Goal: Check status: Check status

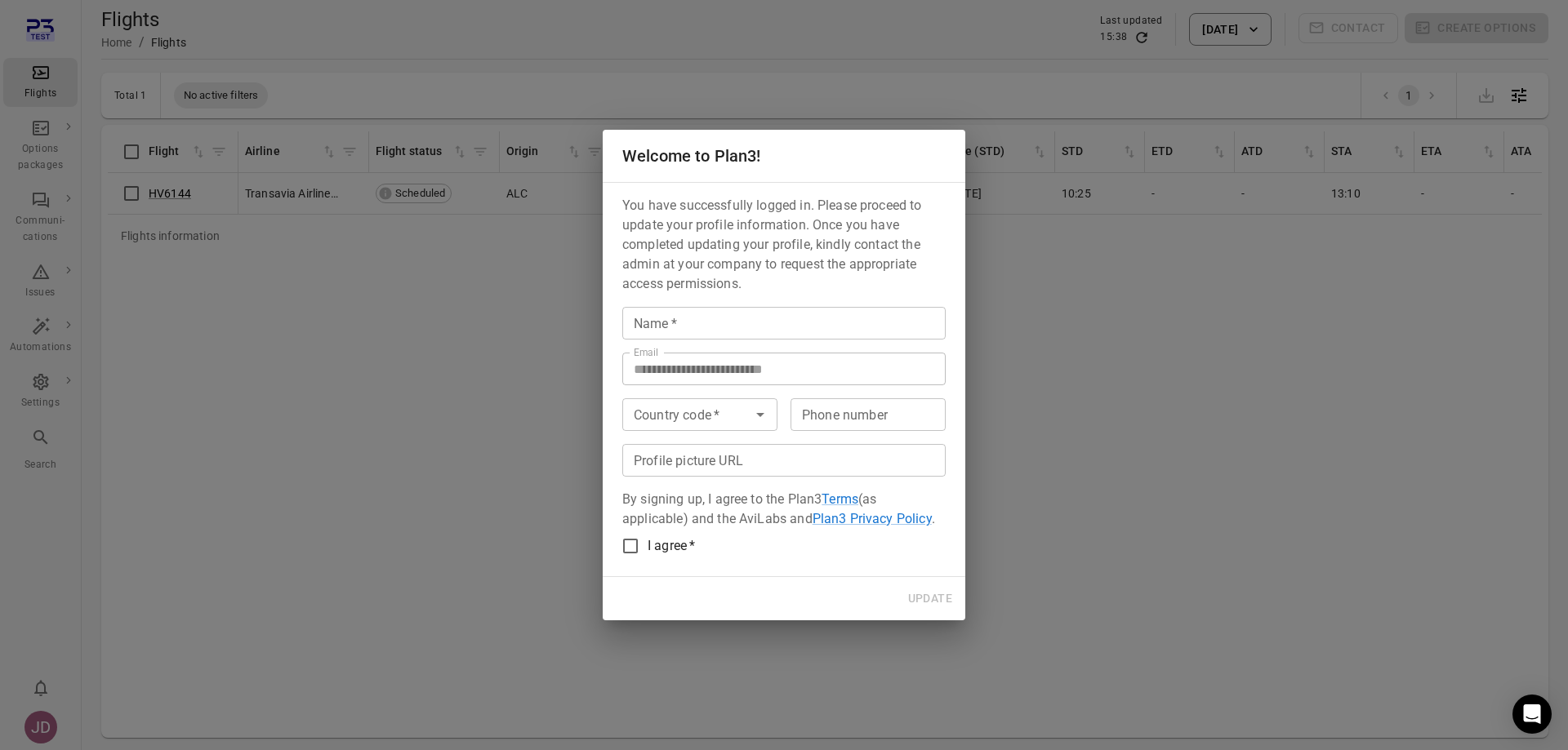
click at [704, 328] on input "Name   *" at bounding box center [784, 323] width 324 height 33
type input "****"
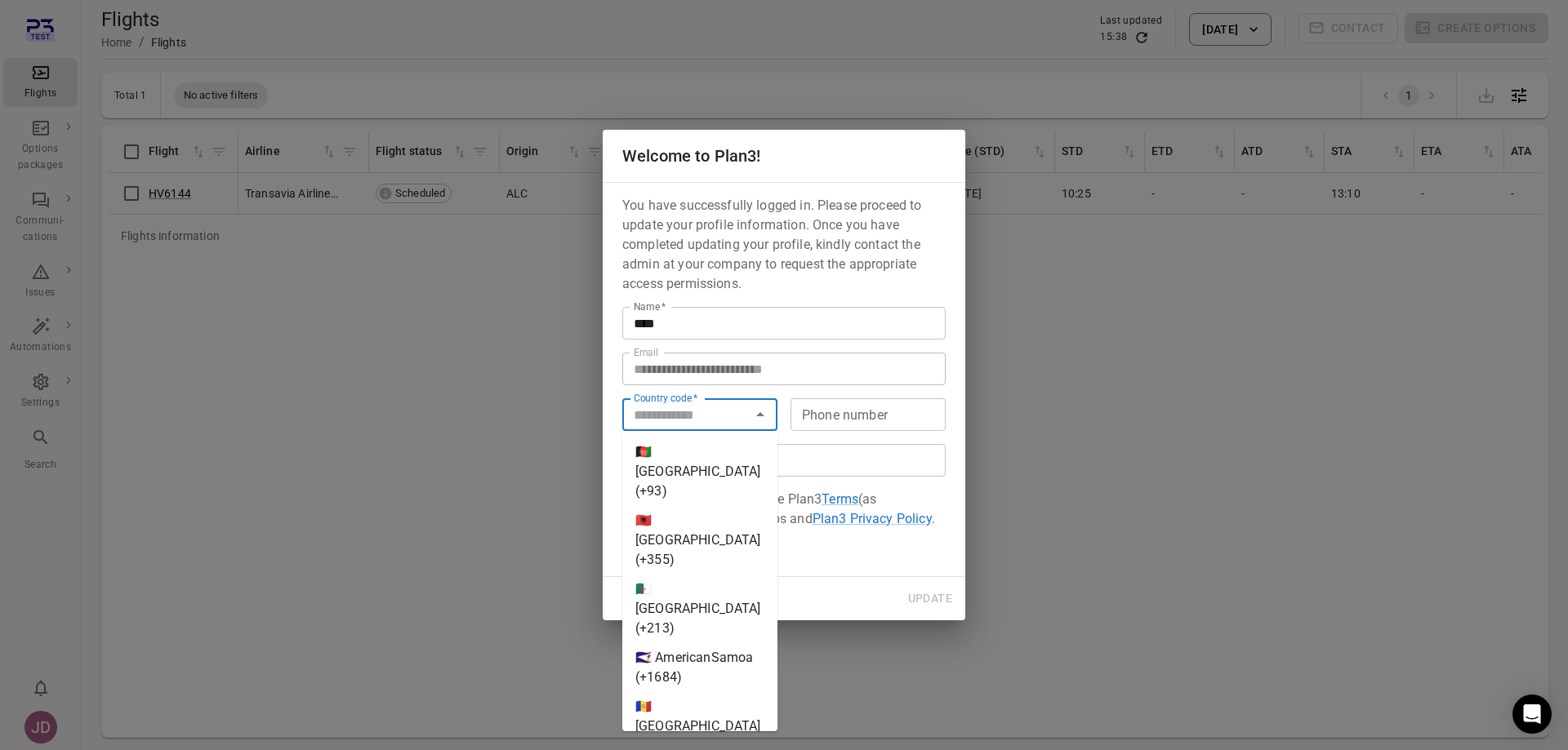
click at [732, 416] on input "Country code   *" at bounding box center [686, 414] width 119 height 22
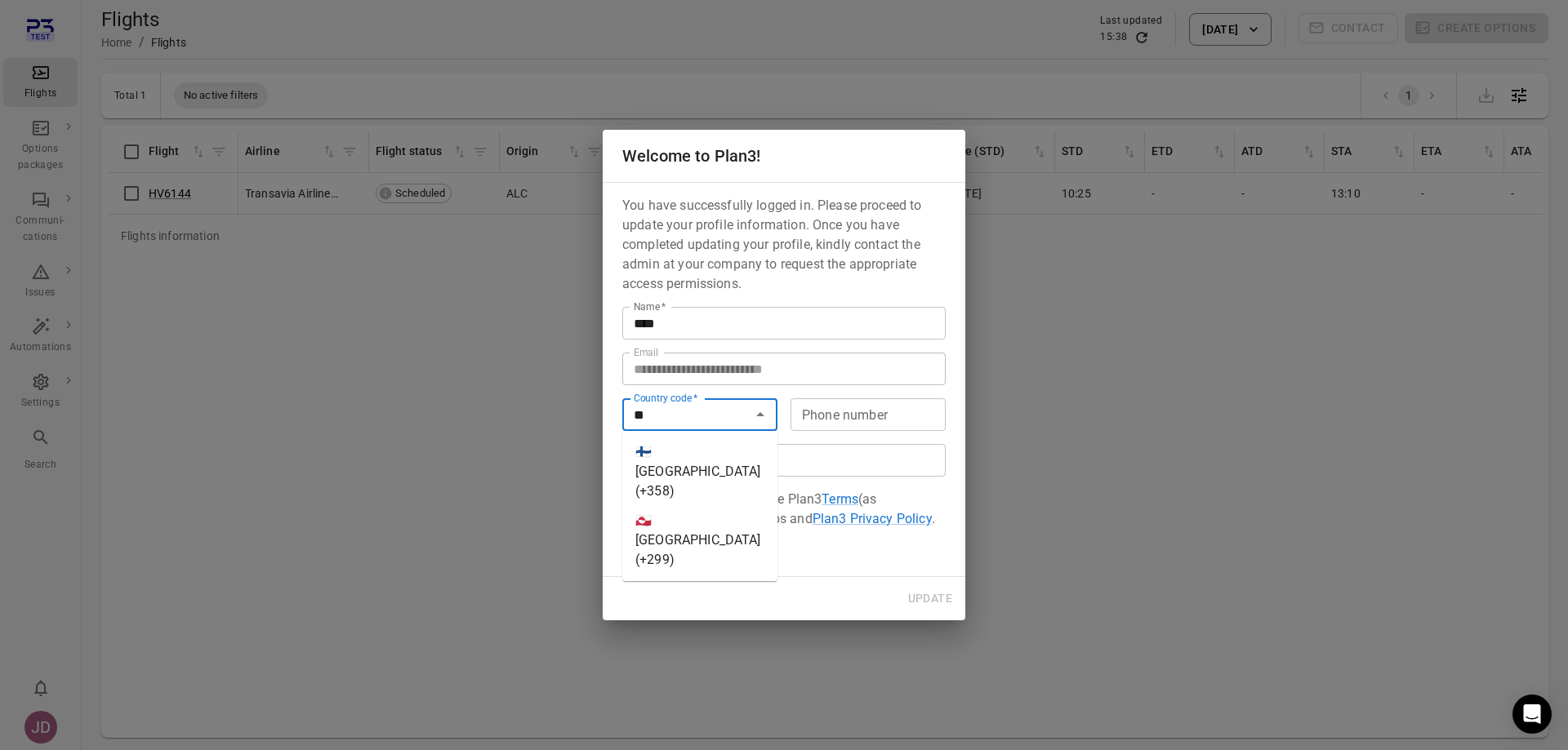
type input "*"
click at [692, 506] on li "🇳🇱 [GEOGRAPHIC_DATA] (+31)" at bounding box center [700, 540] width 155 height 68
type input "********"
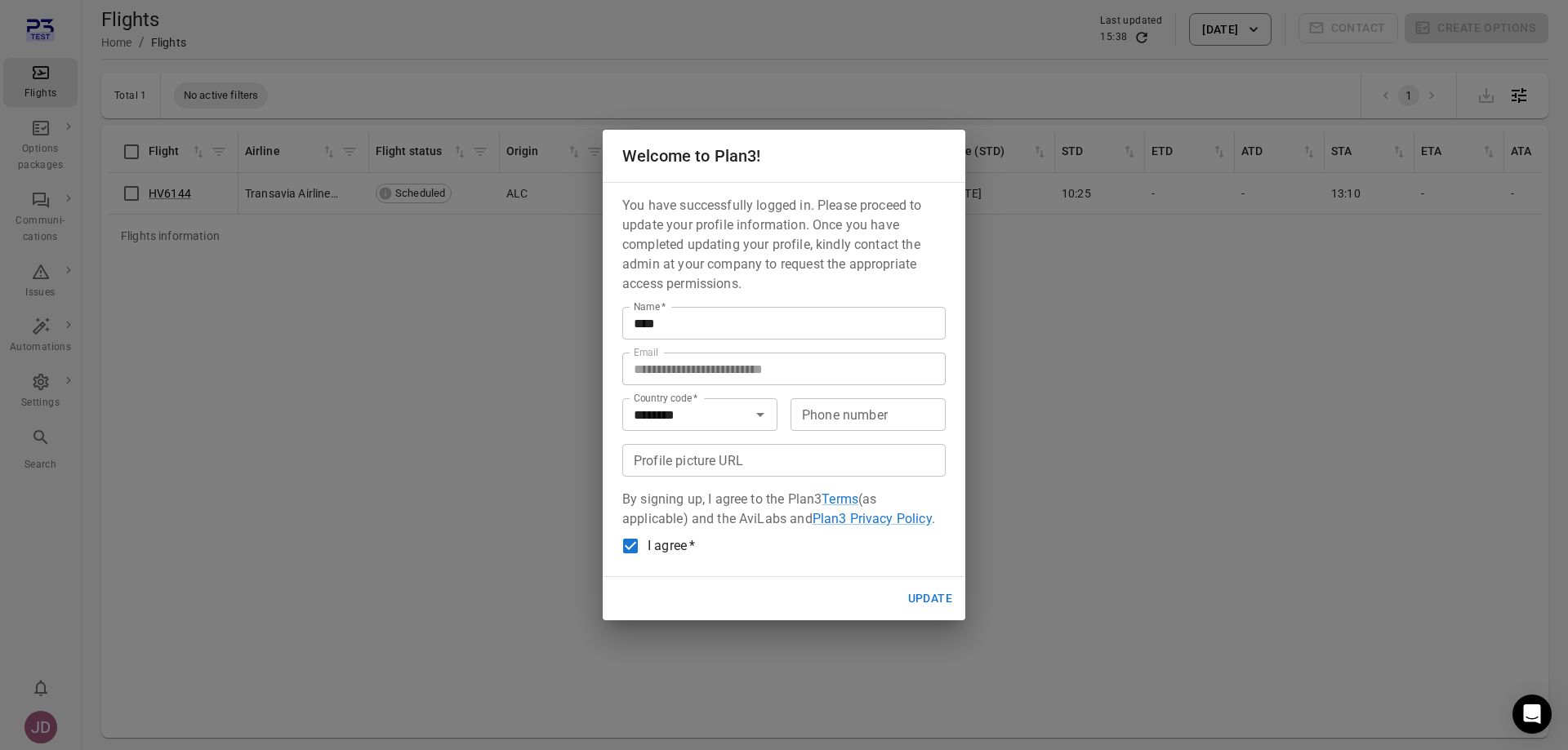
click at [923, 593] on button "Update" at bounding box center [929, 599] width 57 height 30
click at [828, 423] on input "Phone number" at bounding box center [868, 414] width 155 height 33
type input "*********"
click at [939, 596] on button "Update" at bounding box center [929, 599] width 57 height 30
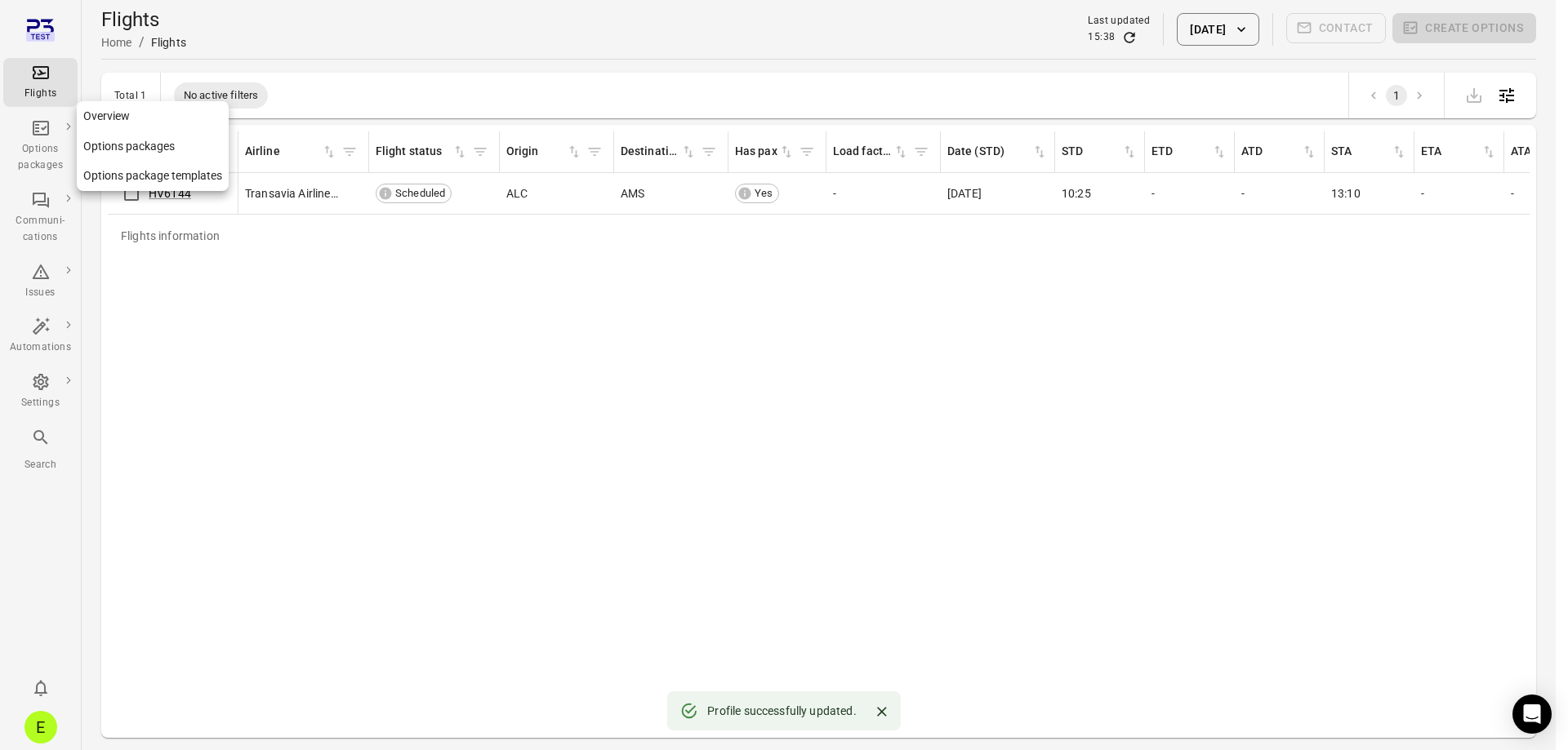
click at [37, 137] on div "Options packages" at bounding box center [39, 146] width 61 height 55
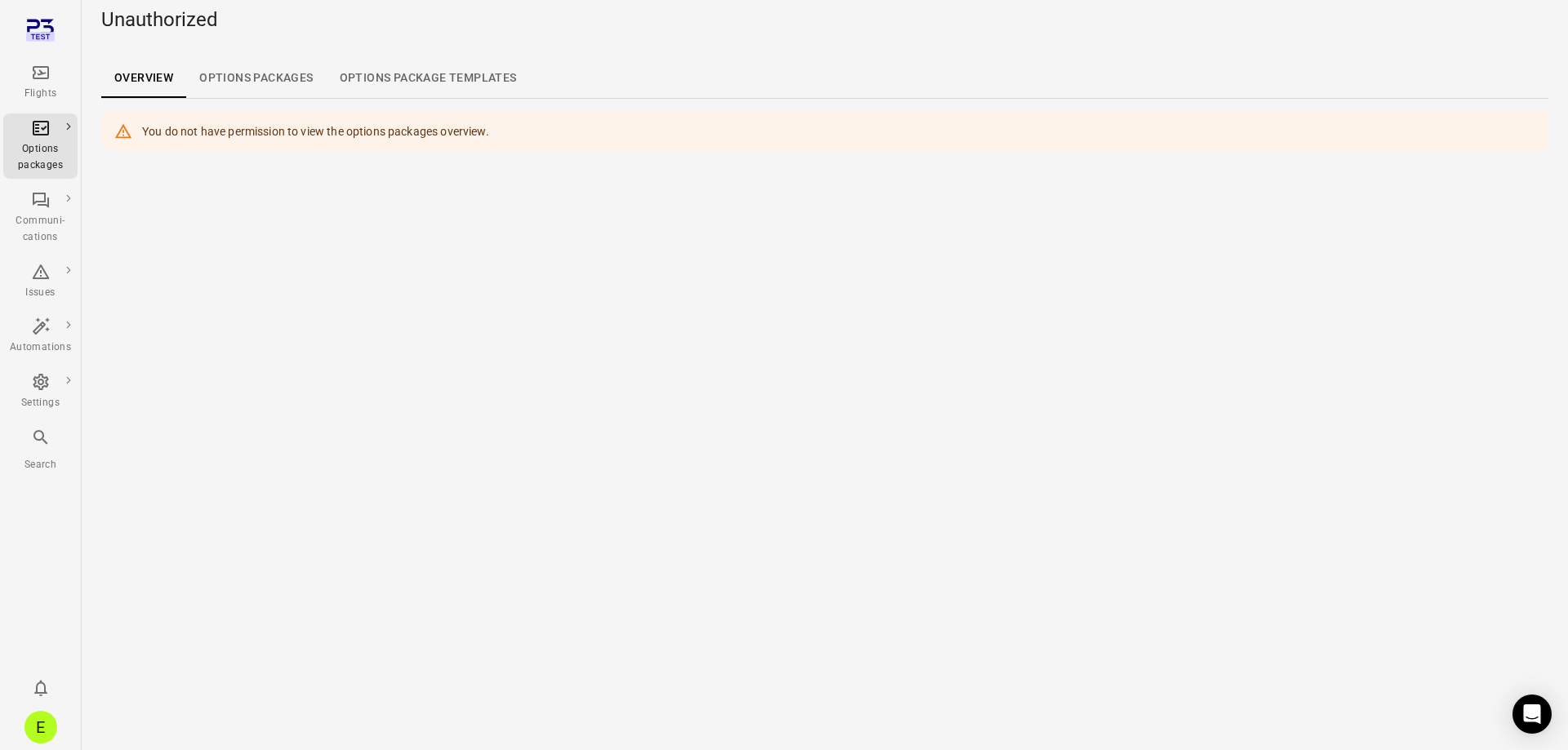
click at [218, 89] on link "Options packages" at bounding box center [255, 79] width 139 height 39
click at [472, 77] on link "Options package Templates" at bounding box center [428, 79] width 203 height 39
click at [52, 81] on div "Flights" at bounding box center [39, 82] width 61 height 39
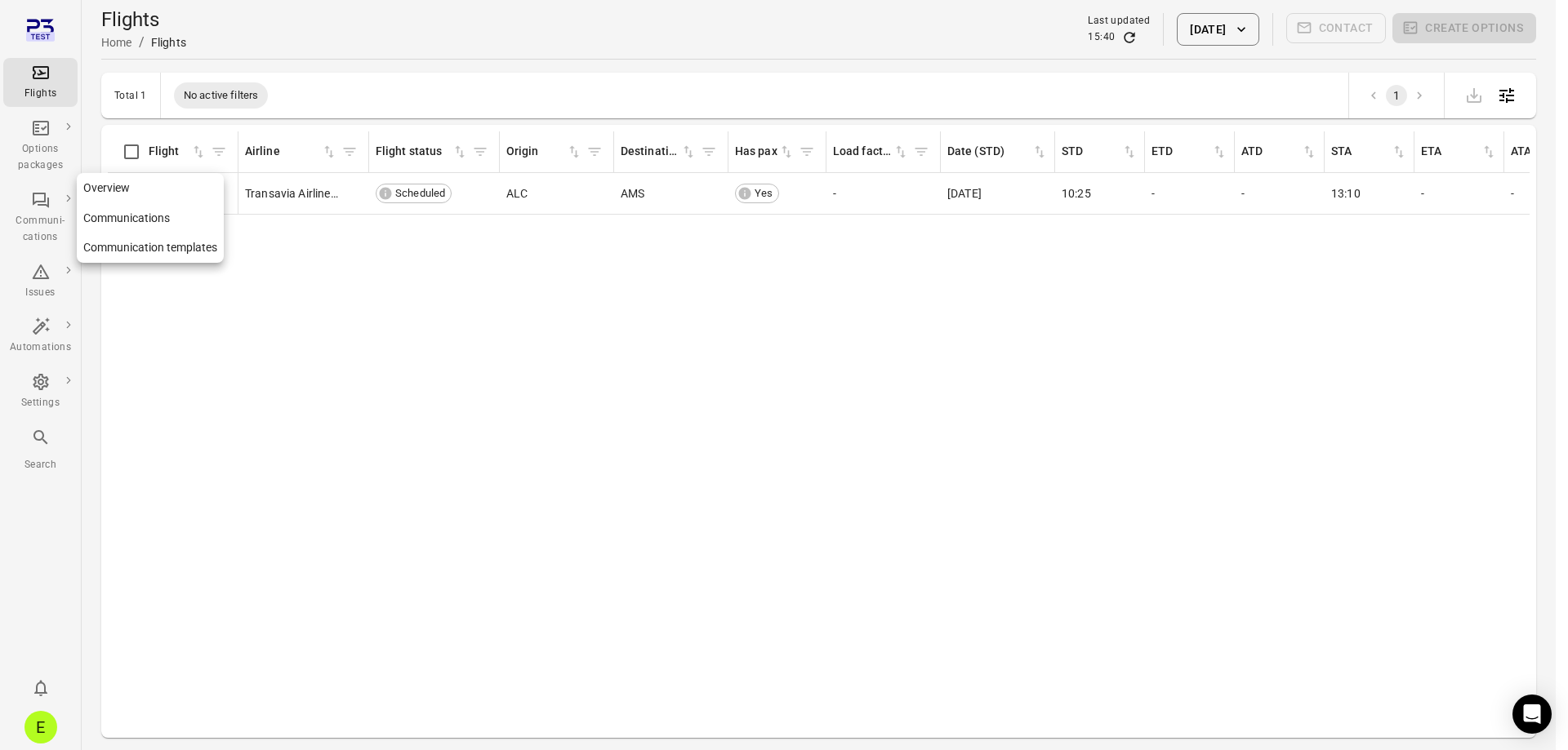
click at [35, 213] on div "Communi-cations" at bounding box center [39, 229] width 61 height 33
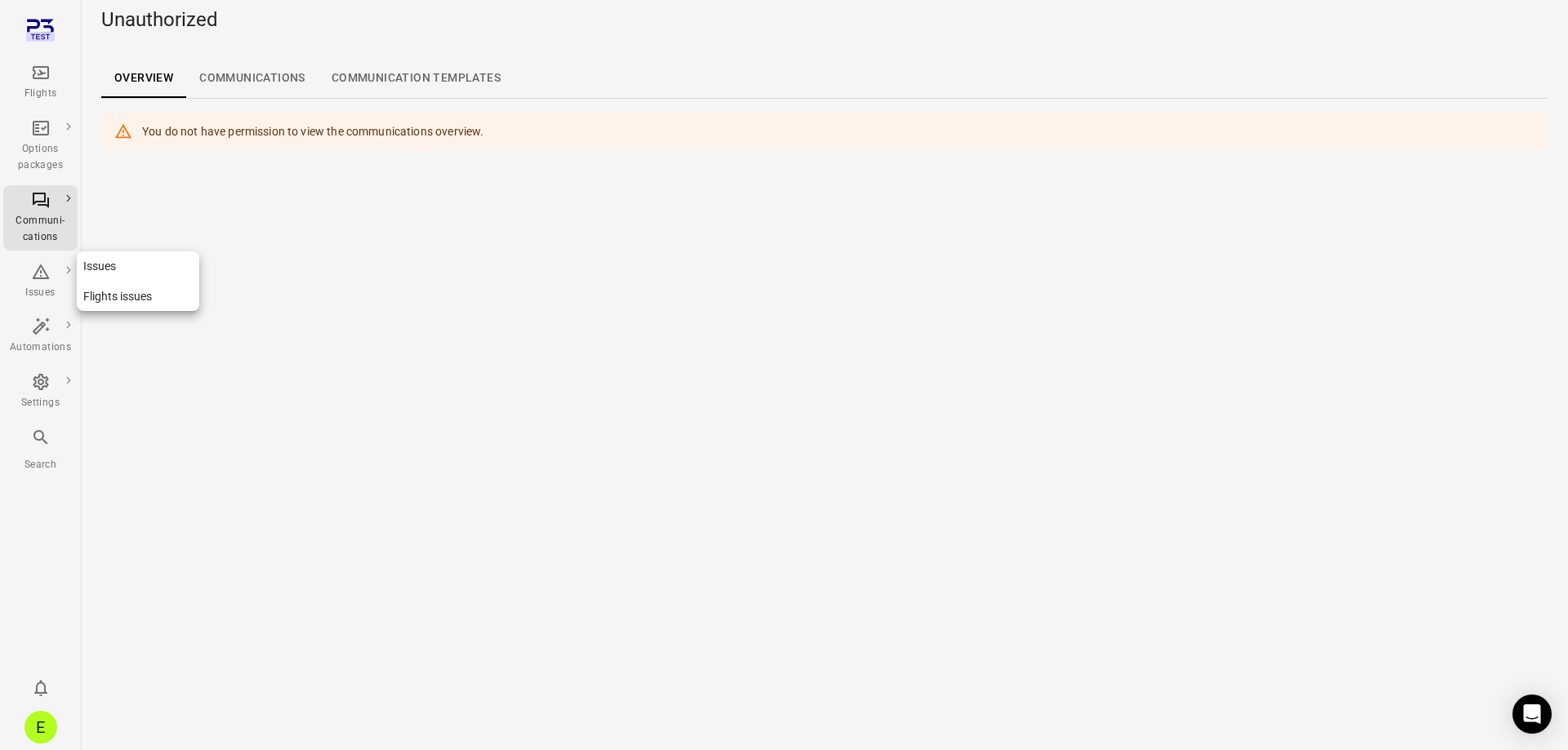
click at [48, 276] on icon "Main navigation" at bounding box center [40, 271] width 20 height 20
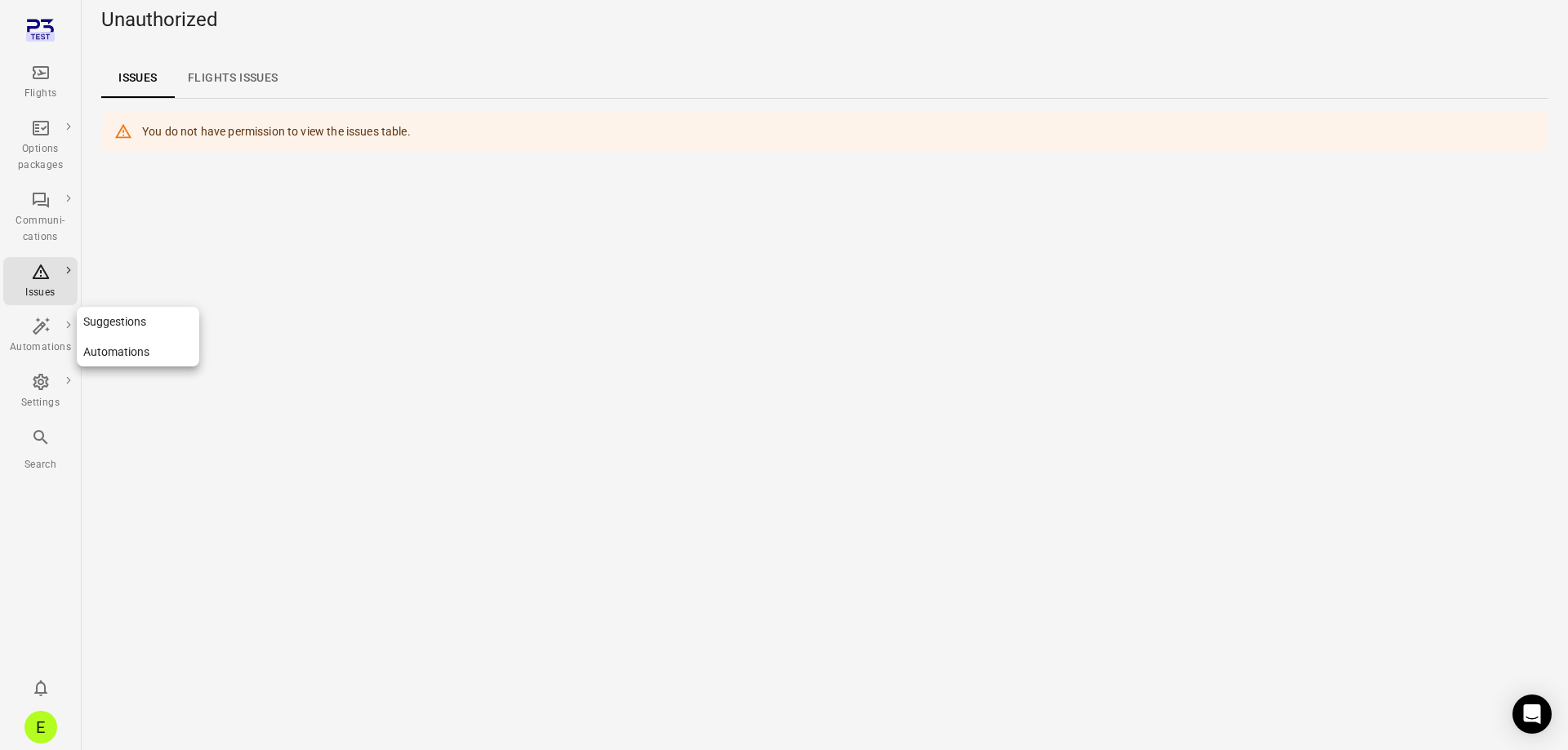
click at [49, 337] on icon "Main navigation" at bounding box center [40, 326] width 20 height 20
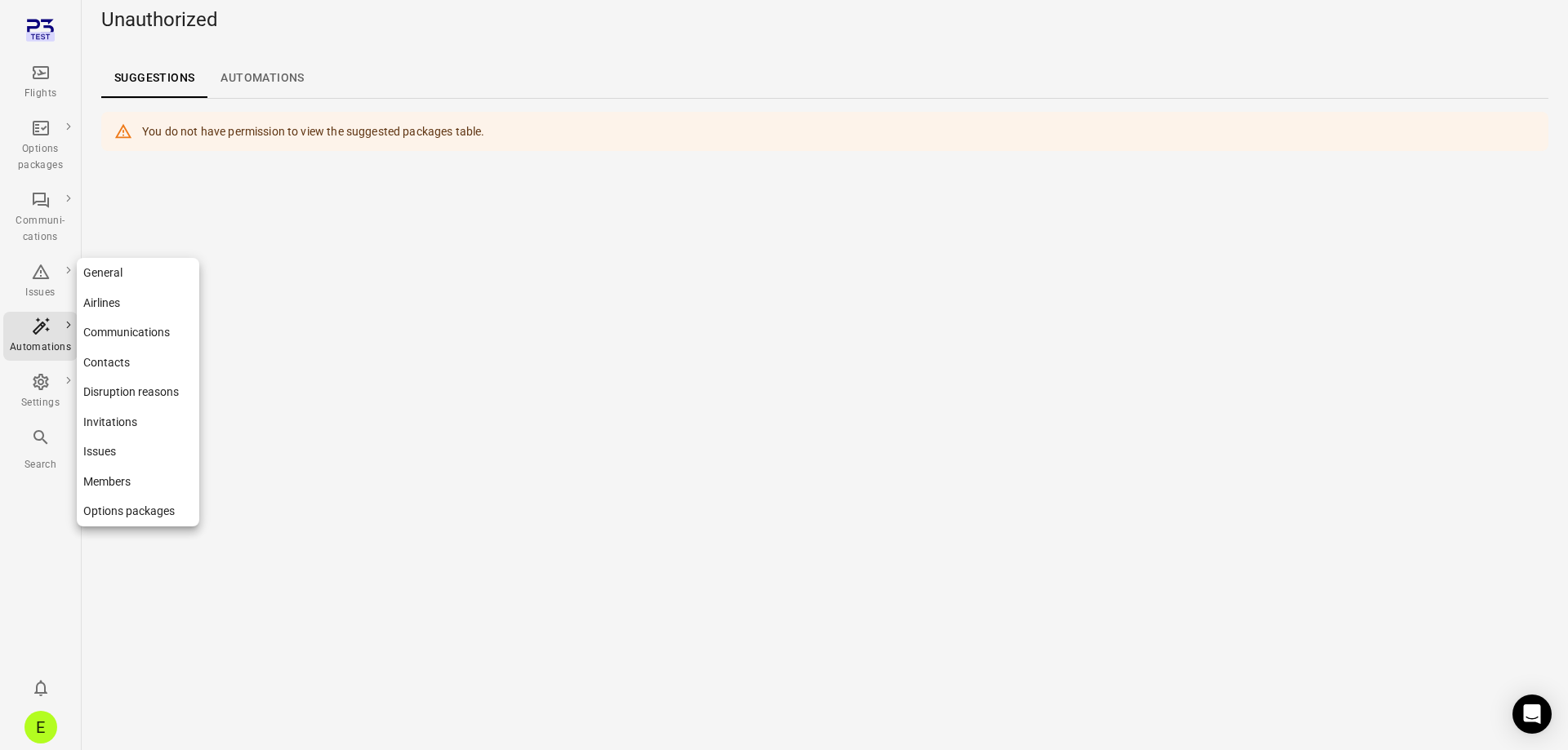
click at [48, 397] on div "Settings" at bounding box center [39, 402] width 61 height 16
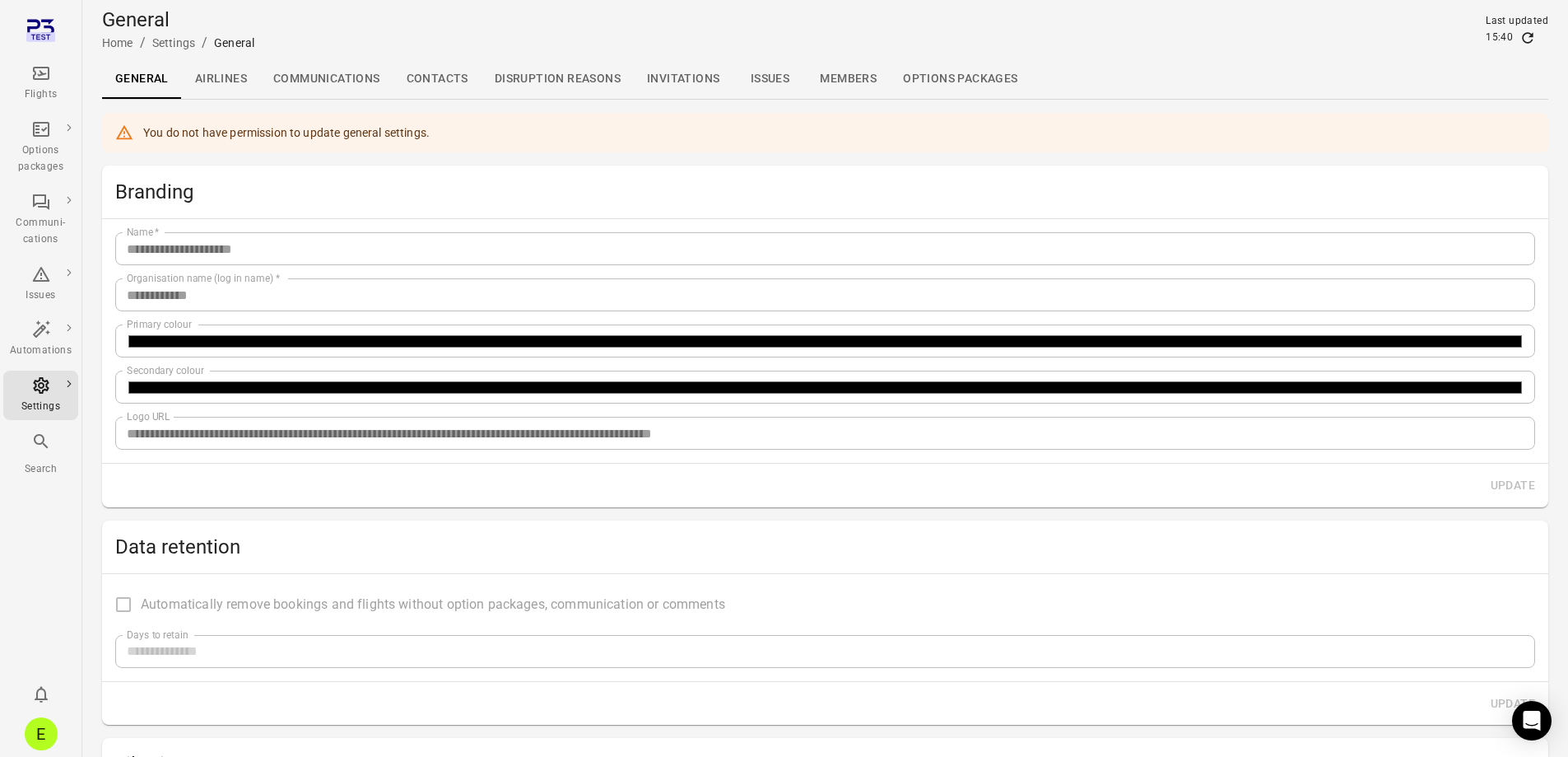
click at [45, 64] on icon "Main navigation" at bounding box center [41, 73] width 20 height 20
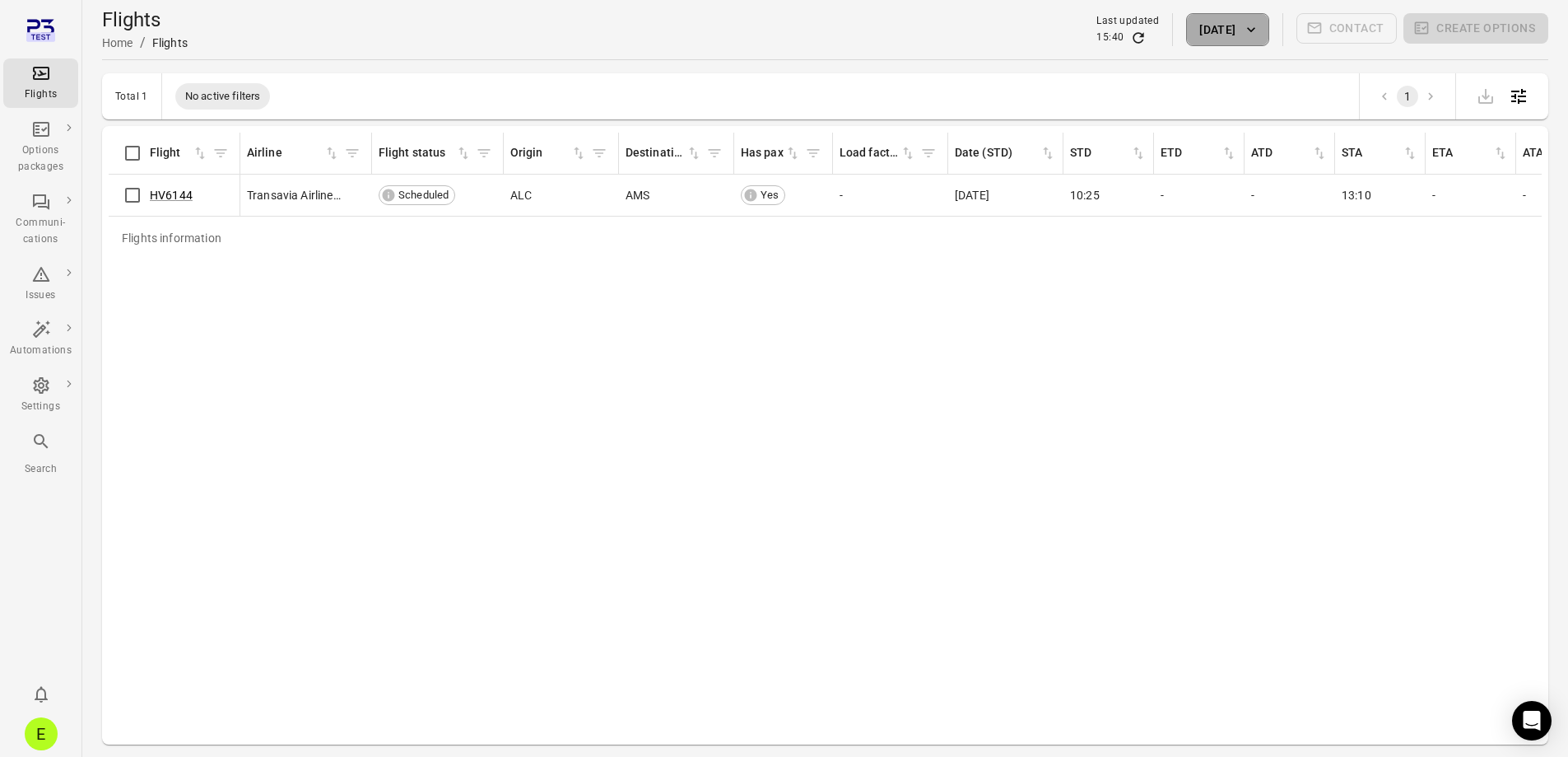
click at [1212, 37] on button "[DATE]" at bounding box center [1227, 29] width 82 height 33
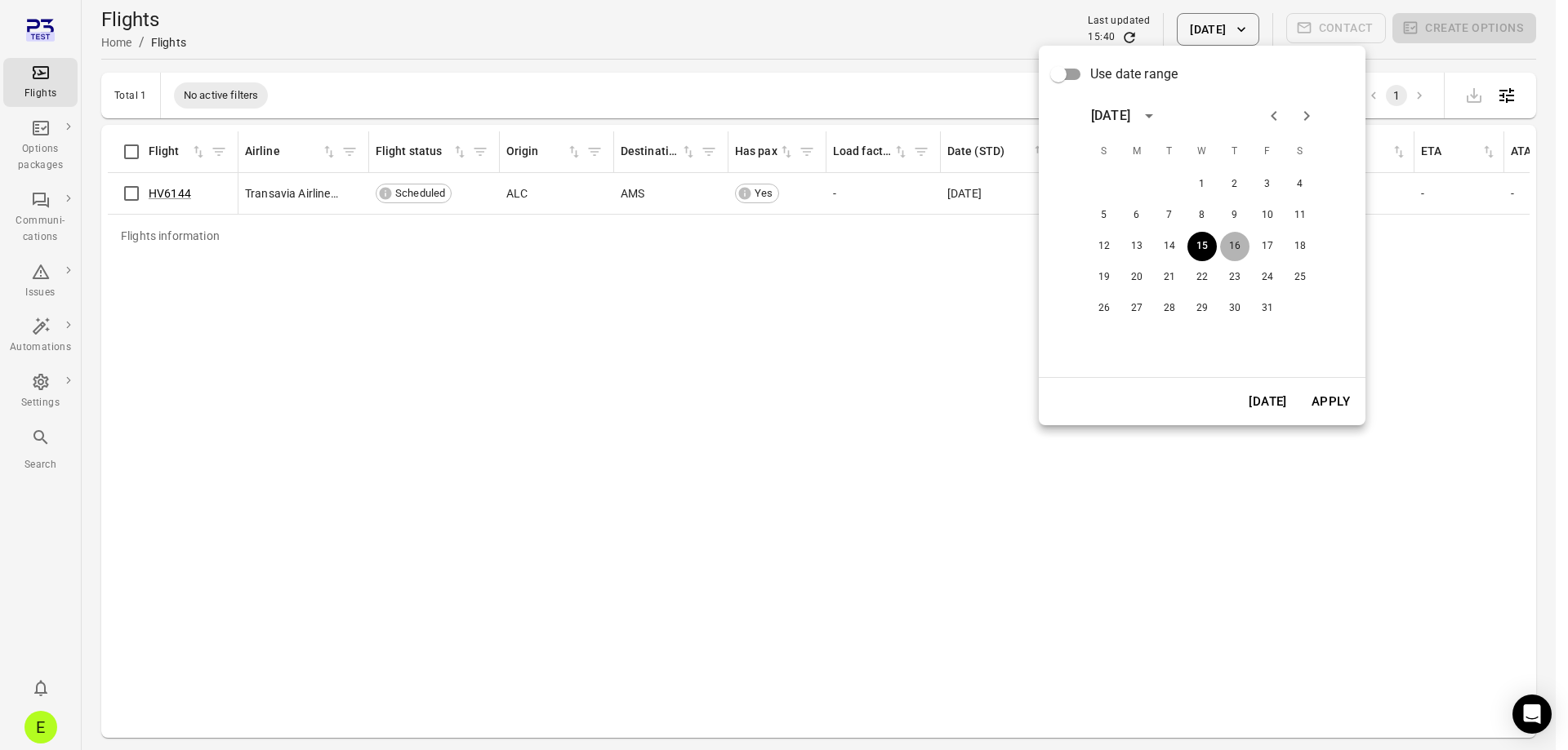
click at [1241, 247] on button "16" at bounding box center [1234, 246] width 29 height 29
click at [1328, 393] on button "Apply" at bounding box center [1330, 401] width 56 height 35
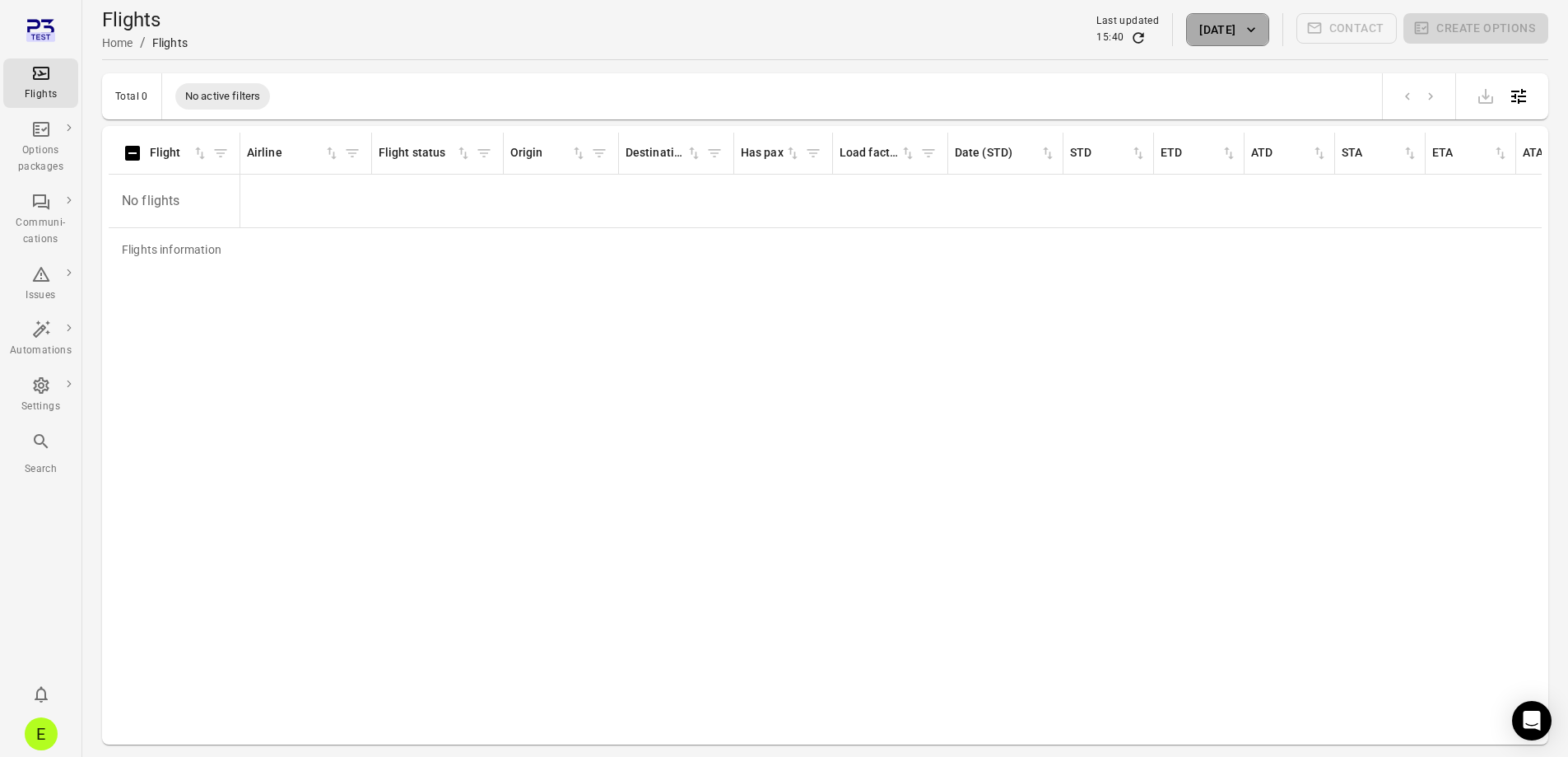
click at [1231, 34] on button "[DATE]" at bounding box center [1227, 29] width 82 height 33
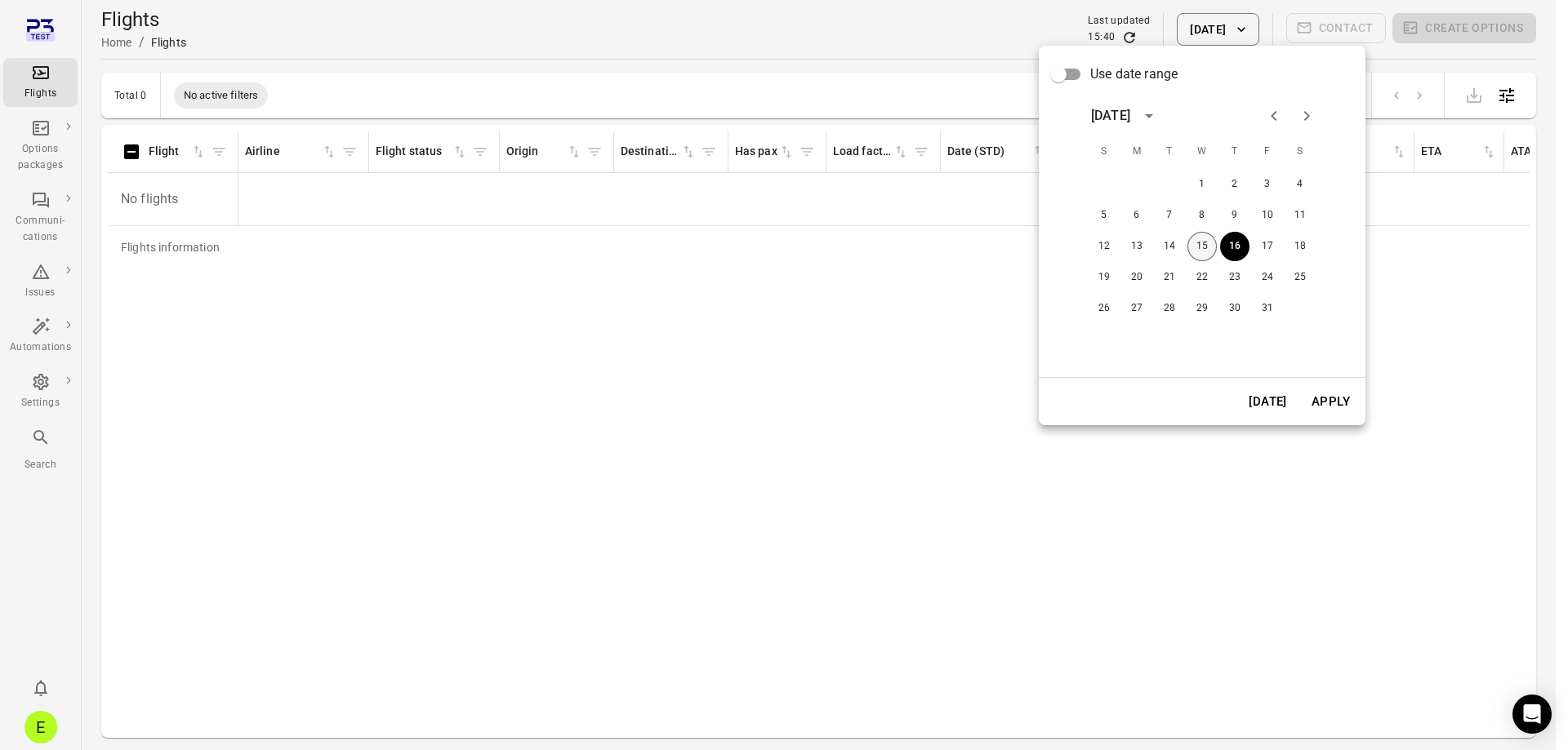
click at [1202, 249] on button "15" at bounding box center [1201, 246] width 29 height 29
click at [1343, 406] on button "Apply" at bounding box center [1330, 401] width 56 height 35
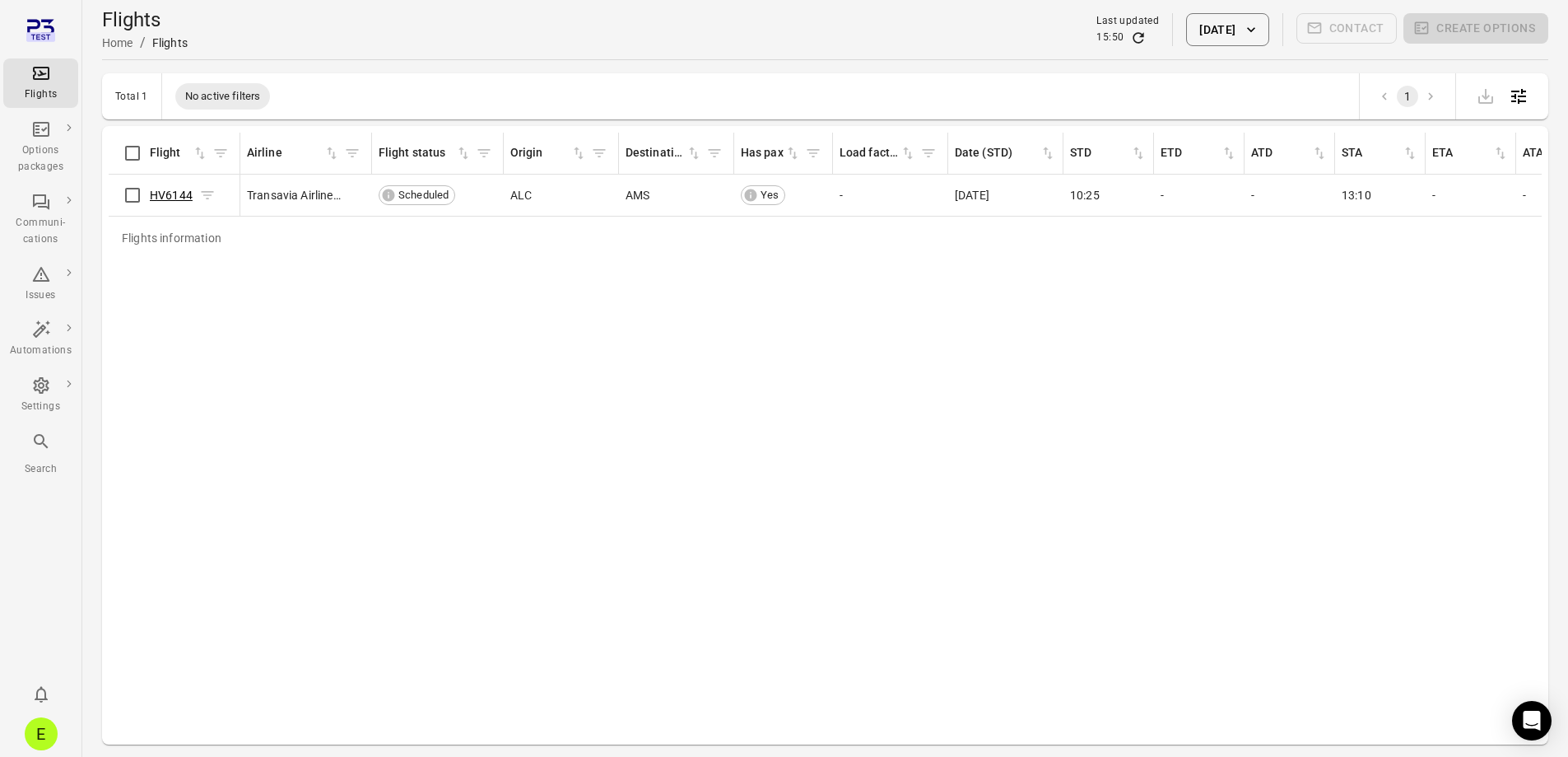
click at [172, 193] on link "HV6144" at bounding box center [171, 195] width 42 height 13
click at [1199, 29] on button "[DATE]" at bounding box center [1227, 29] width 82 height 33
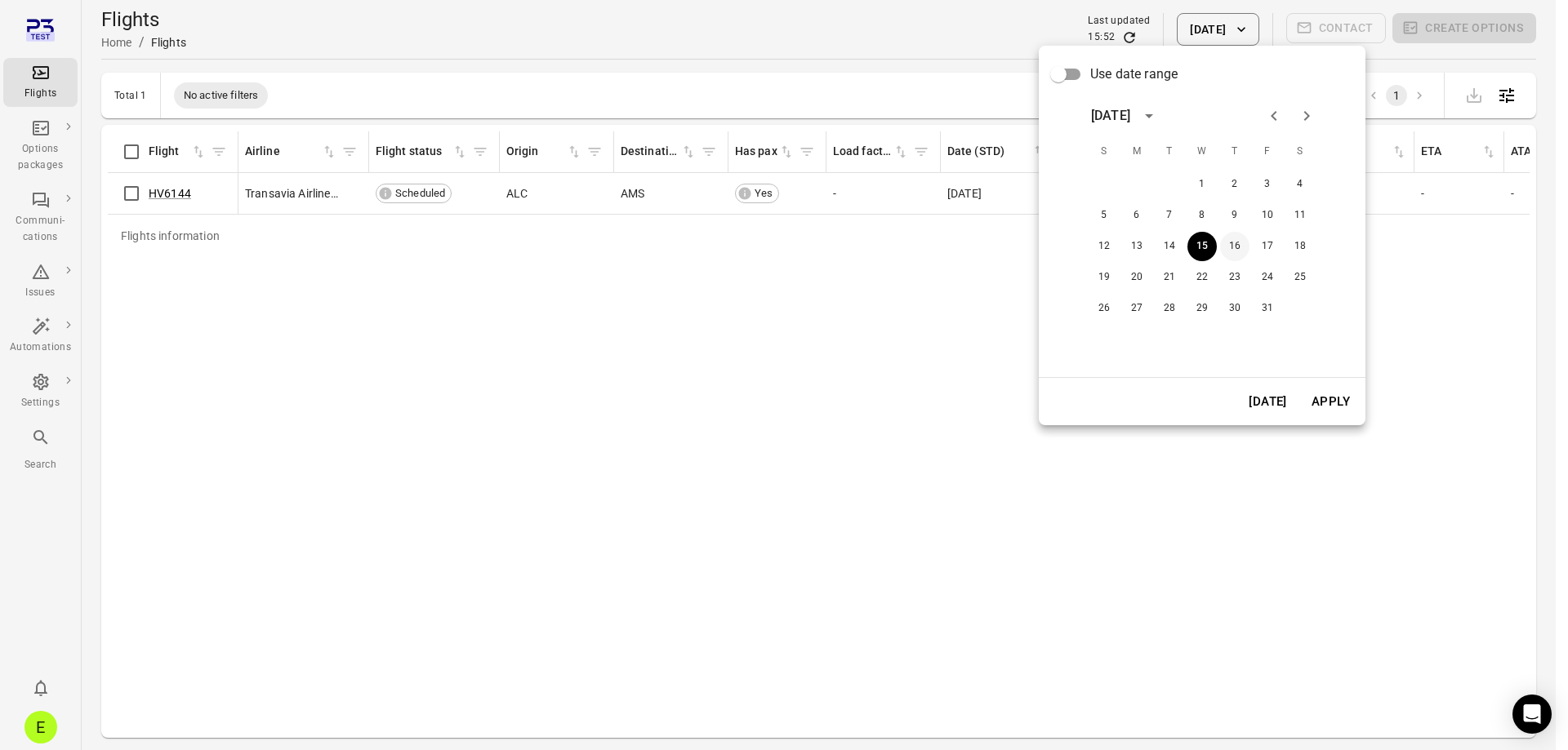
click at [1224, 245] on button "16" at bounding box center [1234, 246] width 29 height 29
click at [1343, 400] on button "Apply" at bounding box center [1330, 401] width 56 height 35
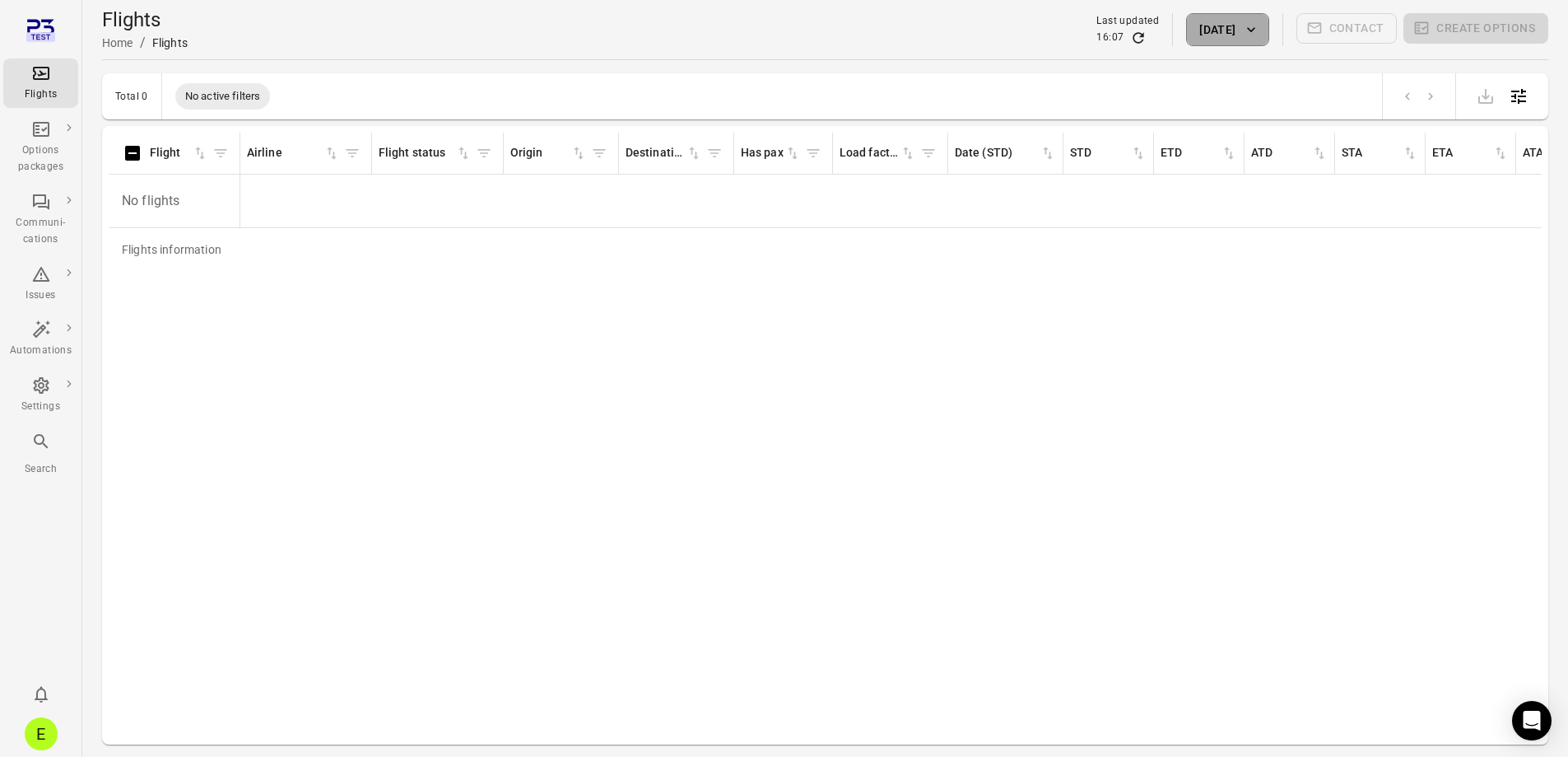
click at [1200, 27] on button "[DATE]" at bounding box center [1227, 29] width 82 height 33
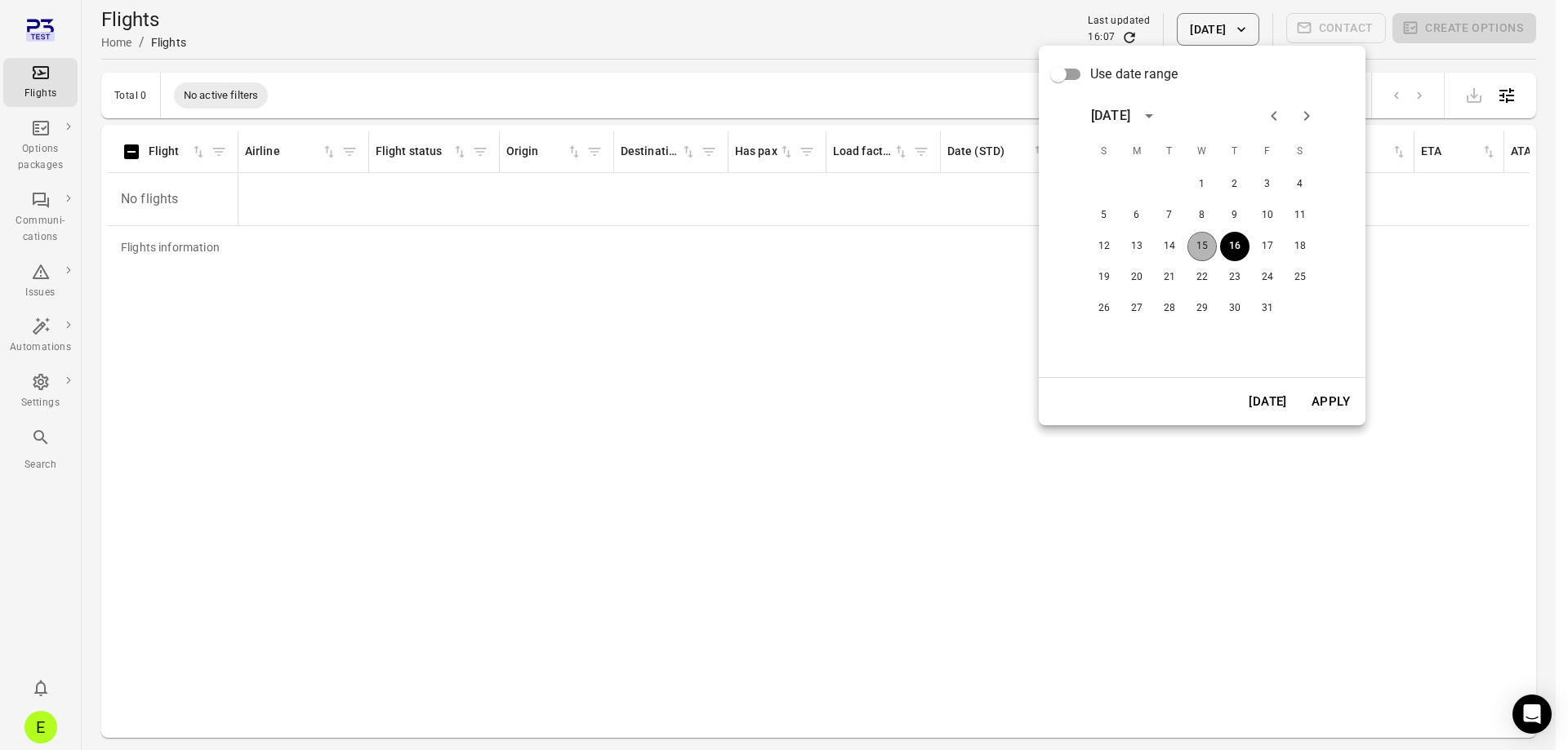
click at [1208, 244] on button "15" at bounding box center [1201, 246] width 29 height 29
click at [1316, 401] on button "Apply" at bounding box center [1330, 401] width 56 height 35
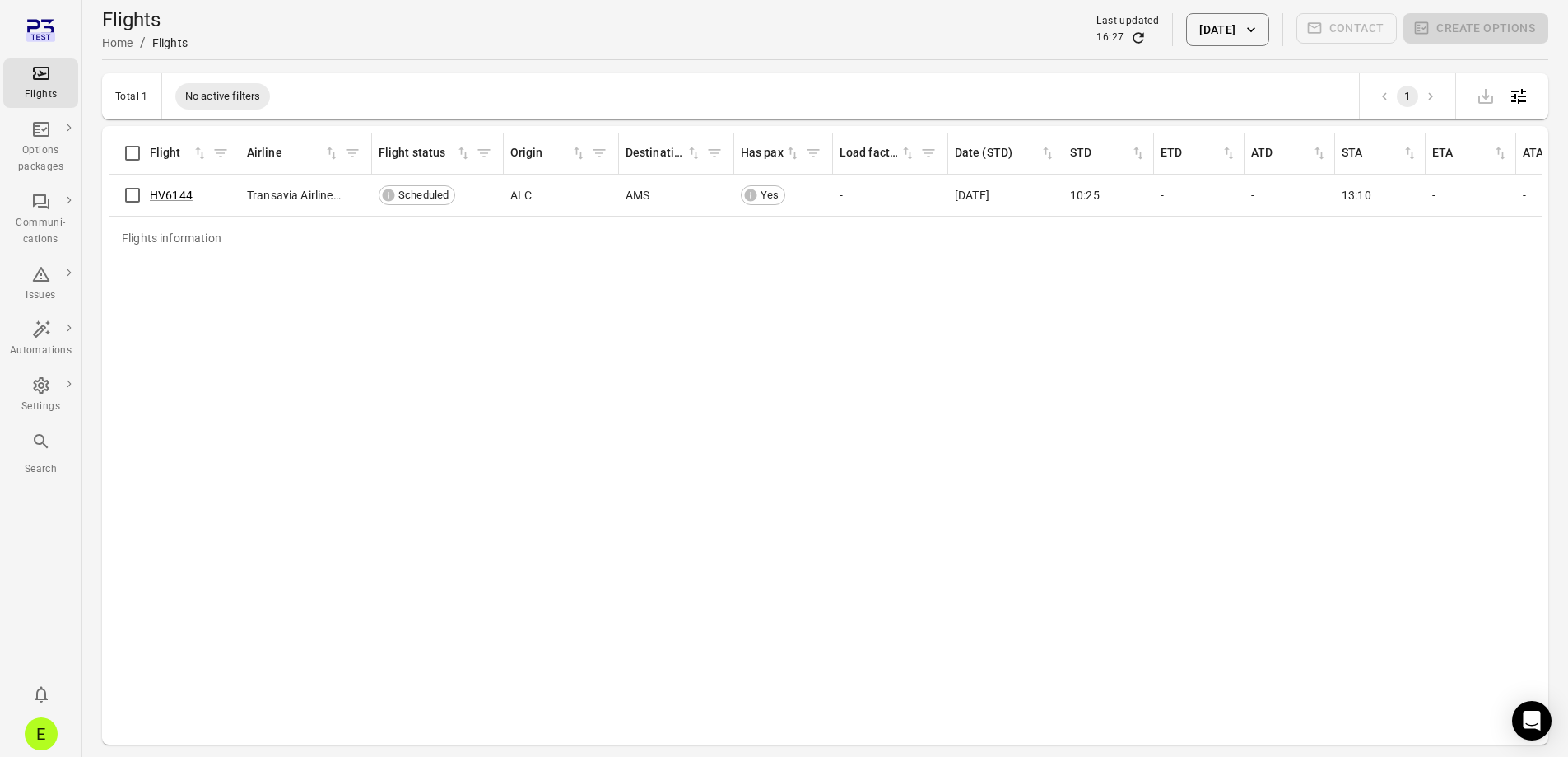
click at [1233, 25] on button "[DATE]" at bounding box center [1227, 29] width 82 height 33
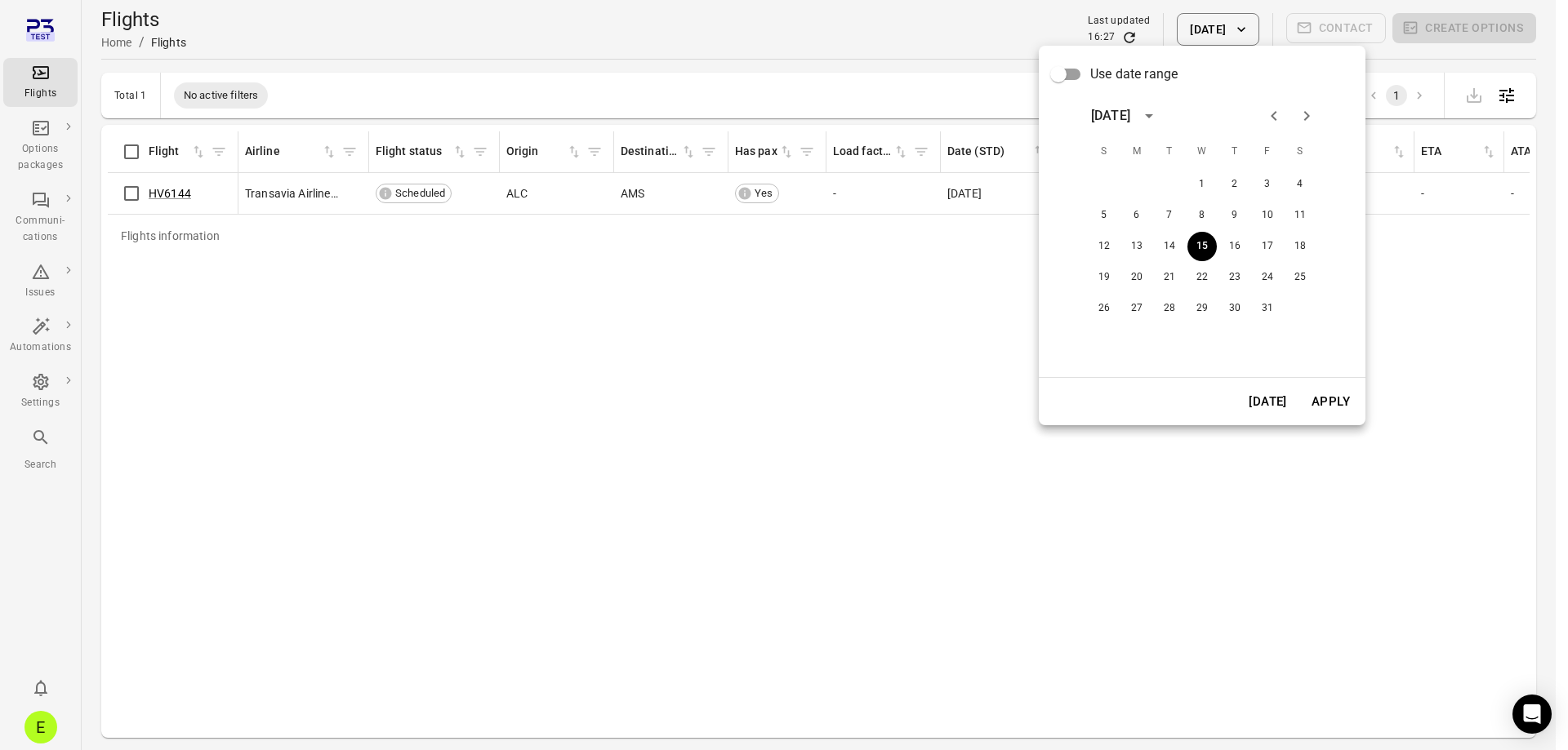
click at [1095, 36] on div at bounding box center [784, 375] width 1568 height 750
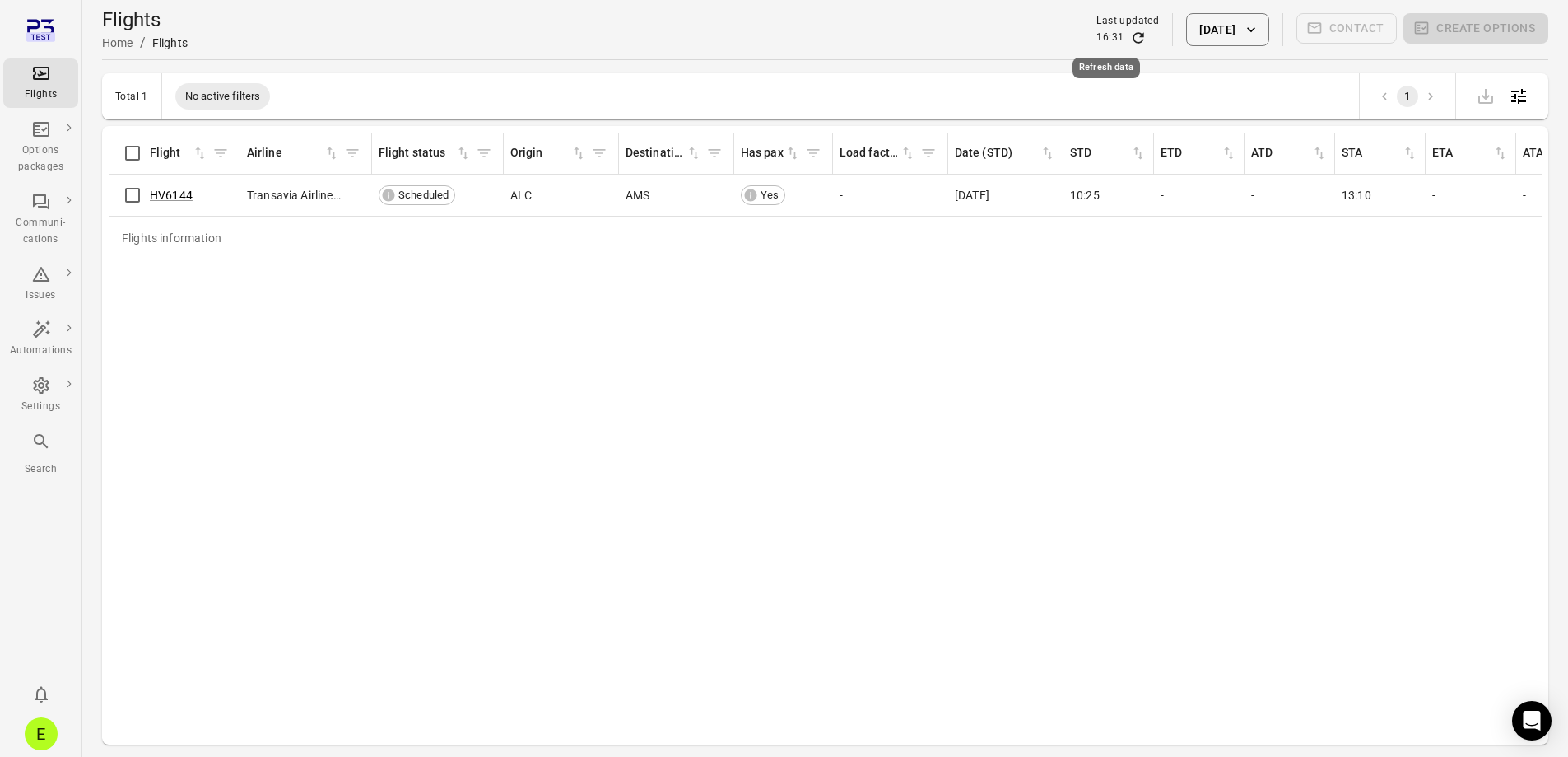
click at [1130, 35] on icon "Refresh data" at bounding box center [1138, 37] width 16 height 16
click at [1219, 34] on button "[DATE]" at bounding box center [1227, 29] width 82 height 33
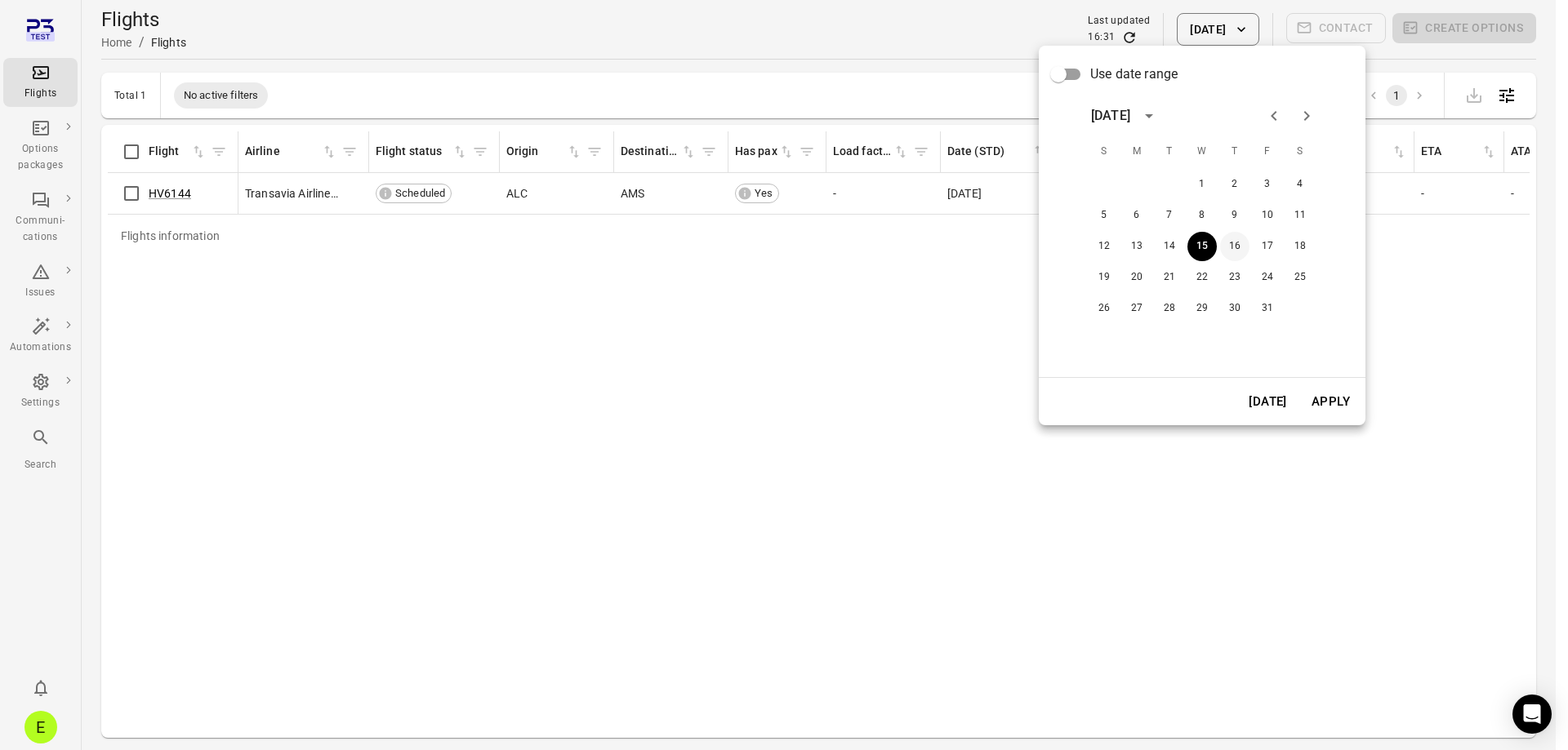
click at [1240, 247] on button "16" at bounding box center [1234, 246] width 29 height 29
click at [1328, 401] on button "Apply" at bounding box center [1330, 401] width 56 height 35
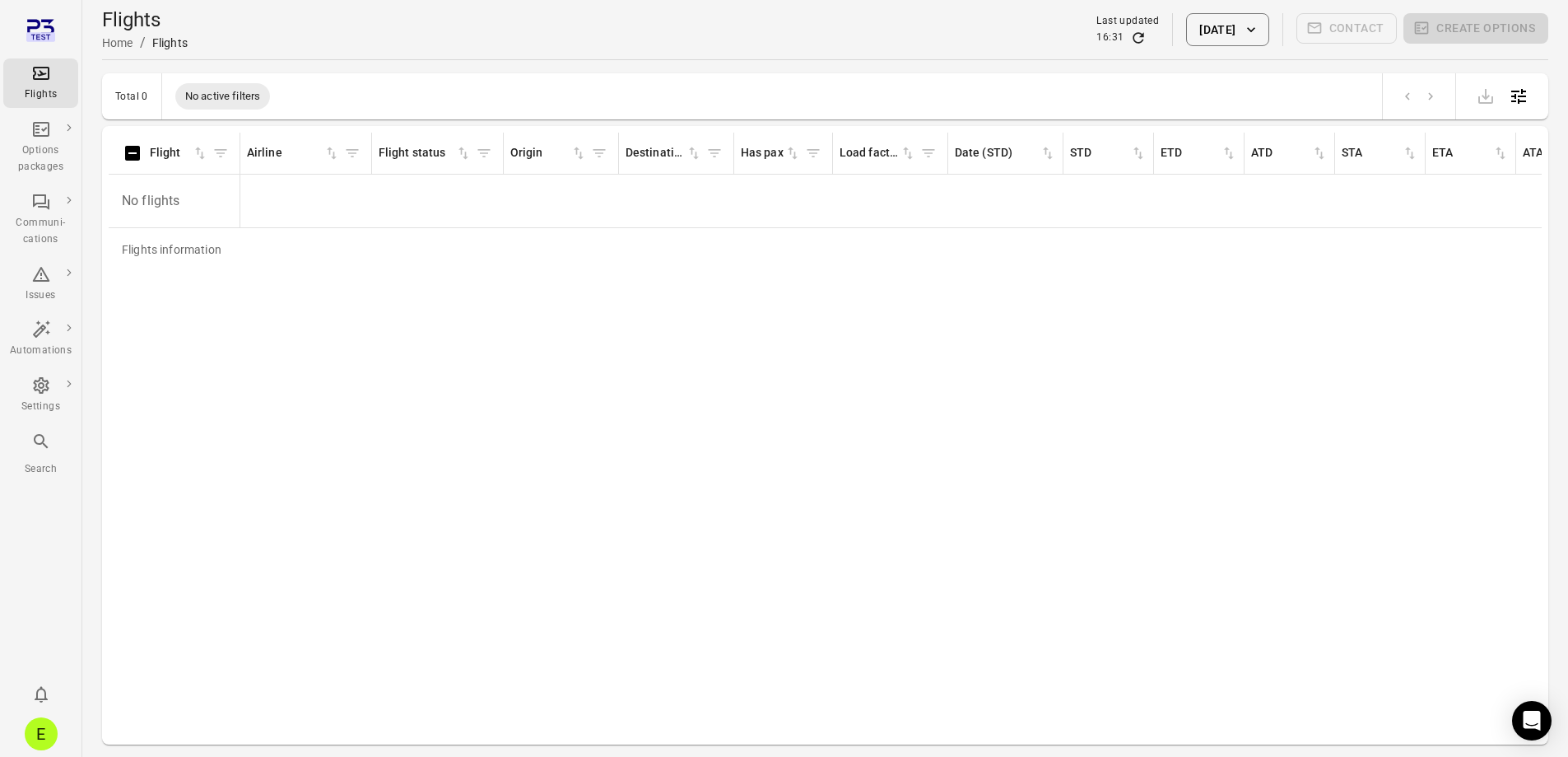
click at [1130, 36] on icon "Refresh data" at bounding box center [1138, 37] width 16 height 16
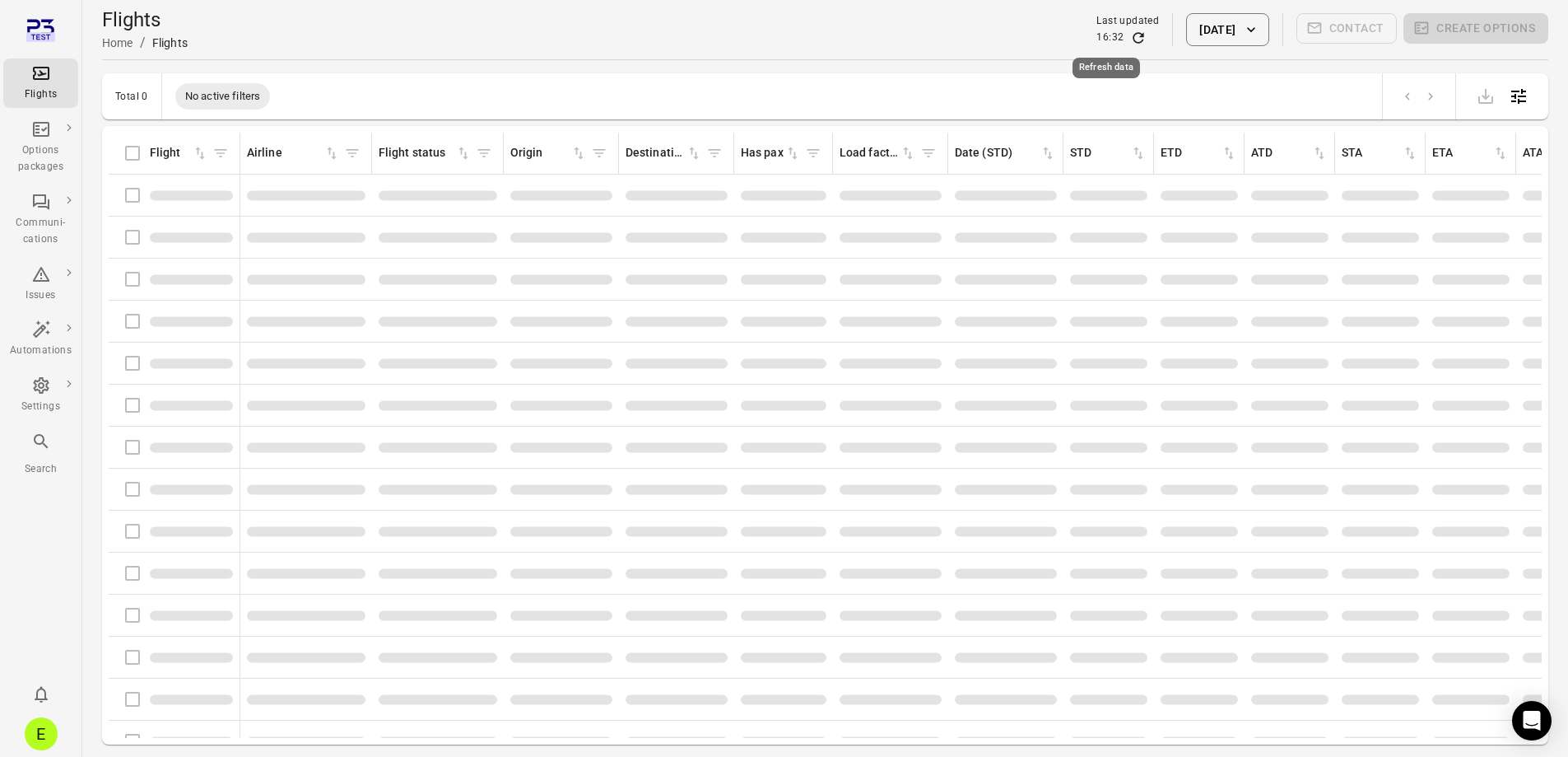
click at [1130, 36] on icon "Refresh data" at bounding box center [1138, 37] width 16 height 16
